Goal: Transaction & Acquisition: Purchase product/service

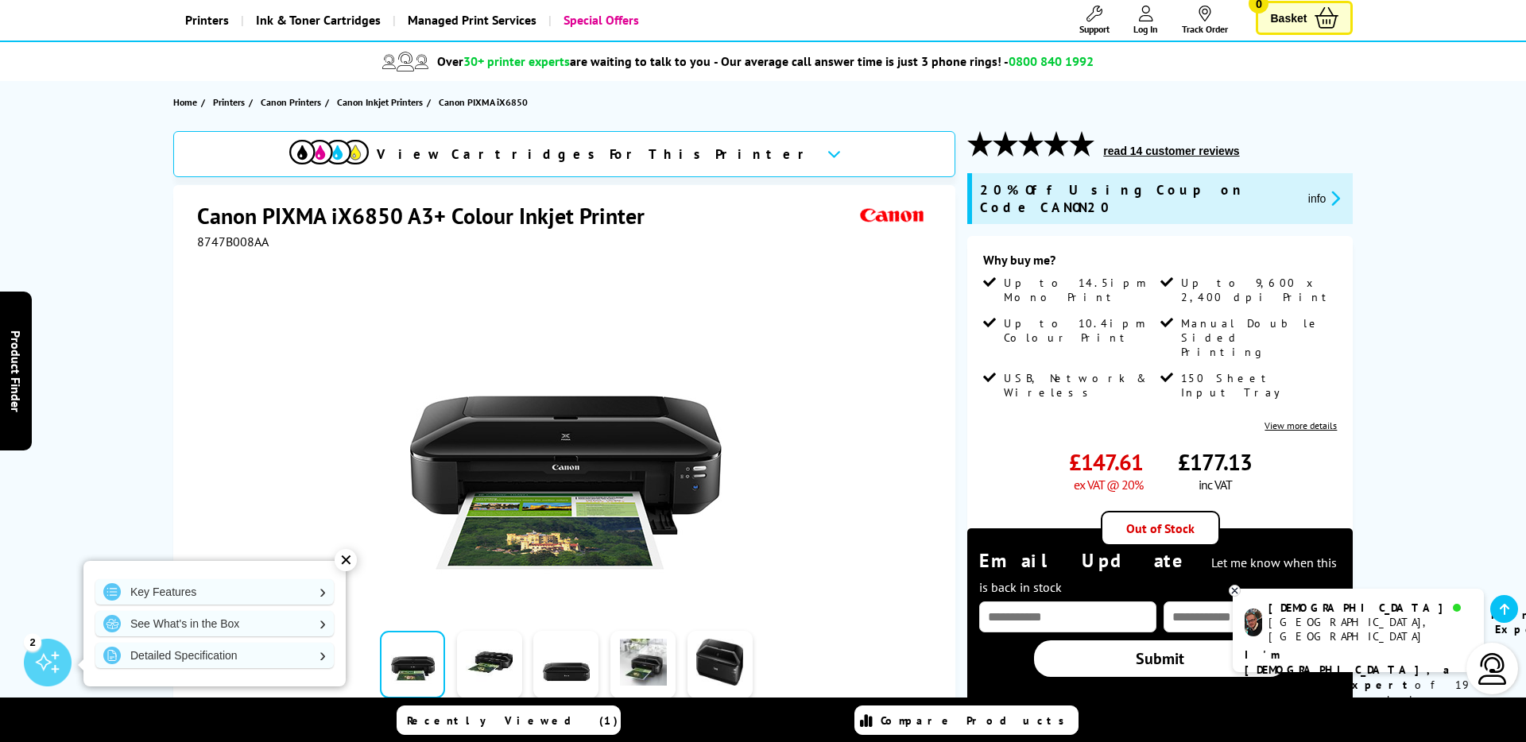
scroll to position [95, 0]
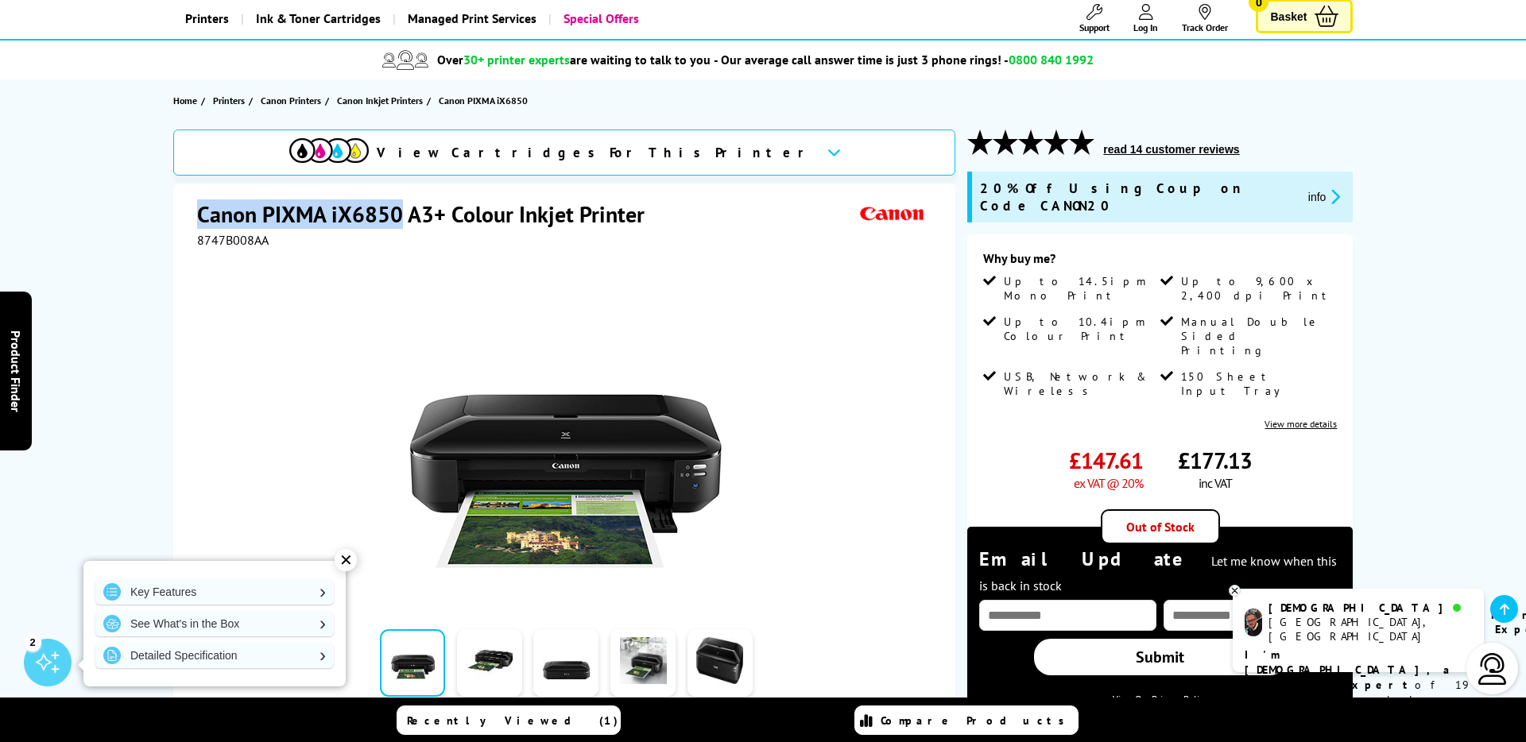
drag, startPoint x: 401, startPoint y: 214, endPoint x: 180, endPoint y: 199, distance: 222.3
click at [180, 199] on div "Canon PIXMA iX6850 A3+ Colour Inkjet Printer 8747B008AA Watch video Add to Comp…" at bounding box center [564, 526] width 783 height 685
copy h1 "Canon PIXMA iX6850"
click at [1231, 591] on icon at bounding box center [1235, 591] width 10 height 12
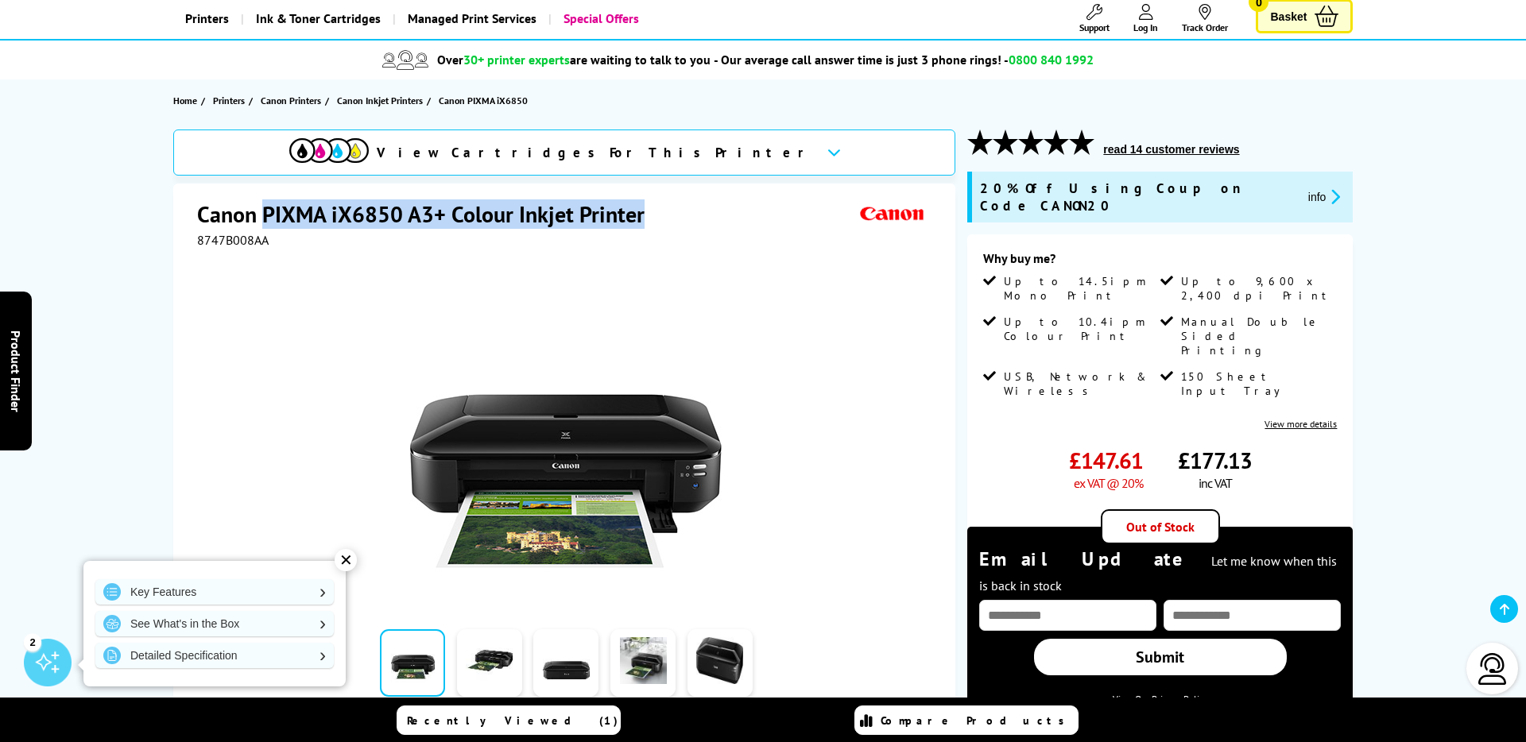
drag, startPoint x: 262, startPoint y: 211, endPoint x: 422, endPoint y: 230, distance: 160.9
click at [422, 230] on div "Canon PIXMA iX6850 A3+ Colour Inkjet Printer" at bounding box center [566, 215] width 739 height 33
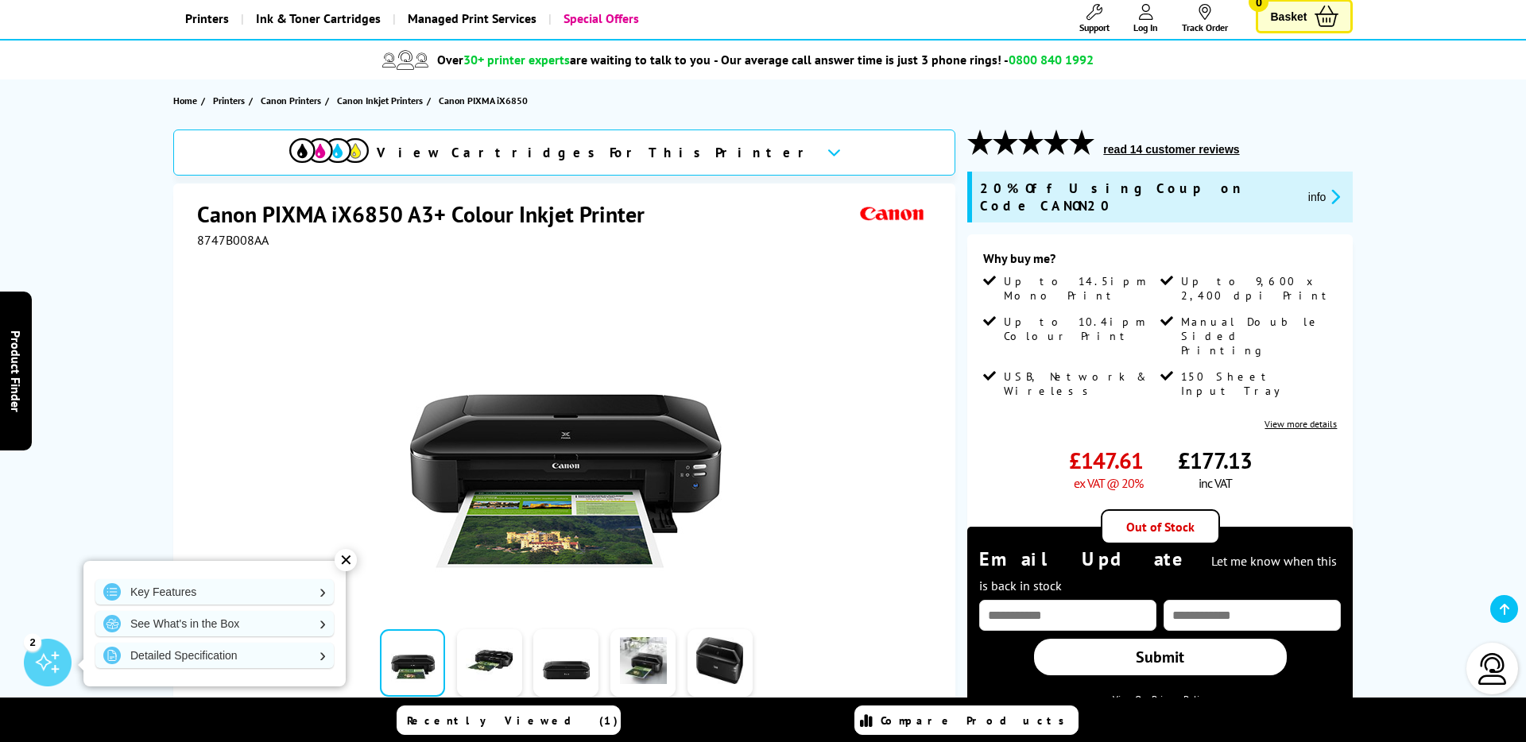
click at [420, 197] on div "Canon PIXMA iX6850 A3+ Colour Inkjet Printer 8747B008AA Watch video Add to Comp…" at bounding box center [564, 526] width 783 height 685
